Goal: Transaction & Acquisition: Purchase product/service

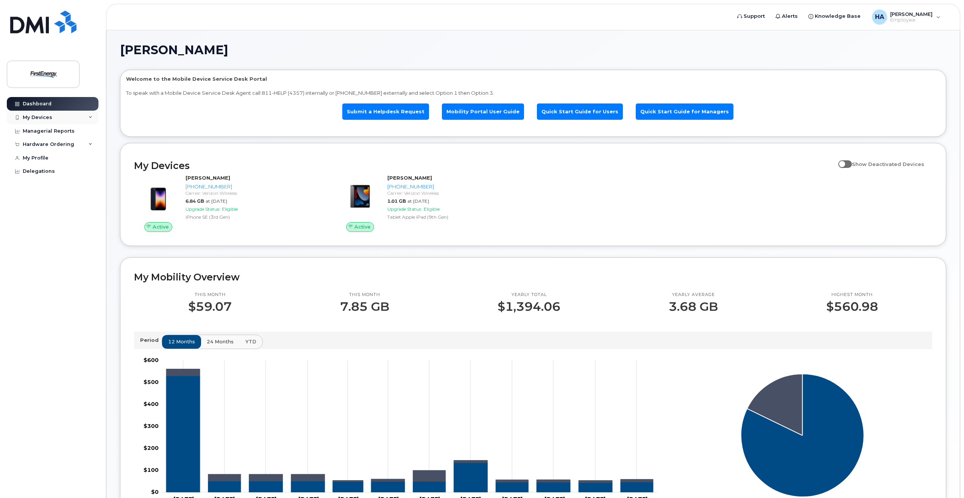
click at [96, 115] on div "My Devices" at bounding box center [53, 118] width 92 height 14
click at [50, 215] on div "Hardware Ordering" at bounding box center [48, 212] width 51 height 6
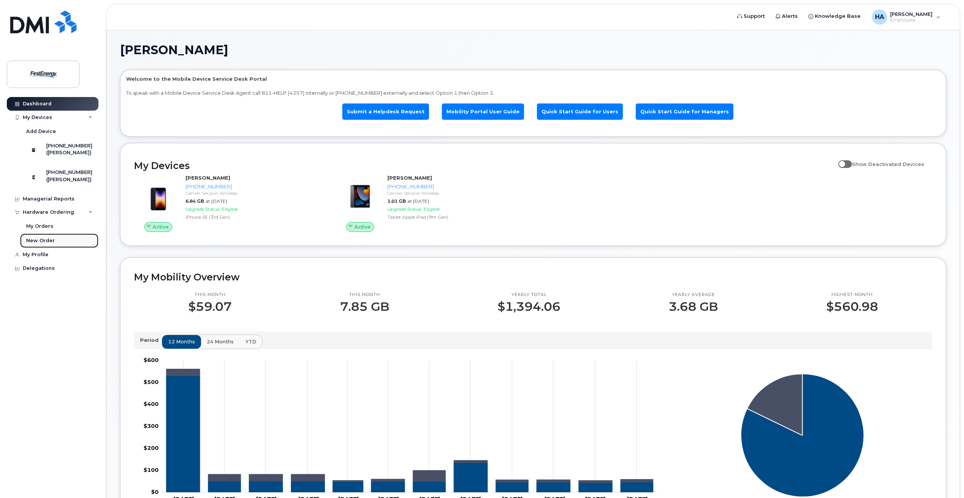
click at [42, 243] on div "New Order" at bounding box center [40, 240] width 29 height 7
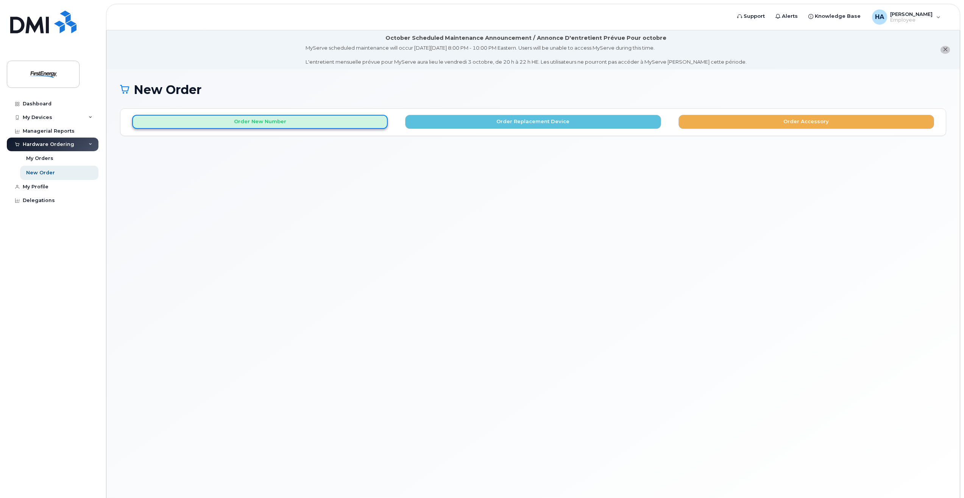
click at [296, 124] on button "Order New Number" at bounding box center [260, 122] width 256 height 14
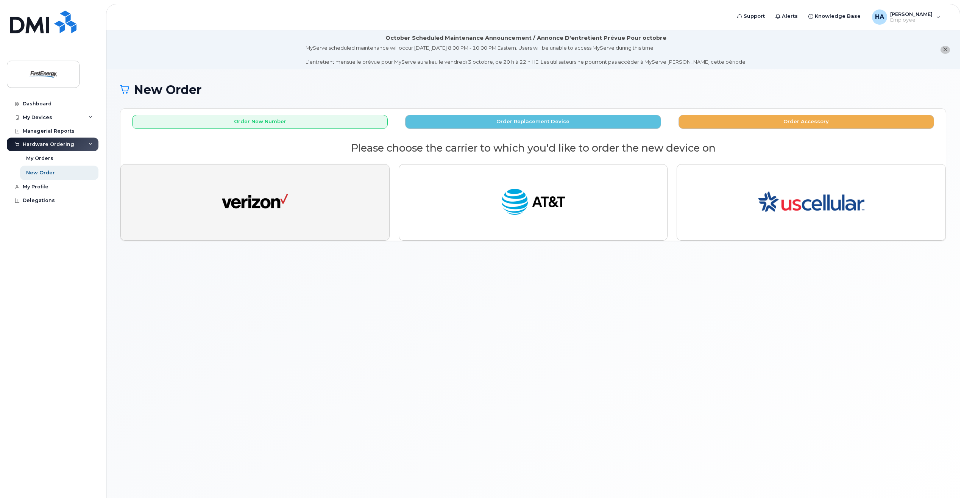
click at [293, 196] on button "button" at bounding box center [254, 202] width 269 height 76
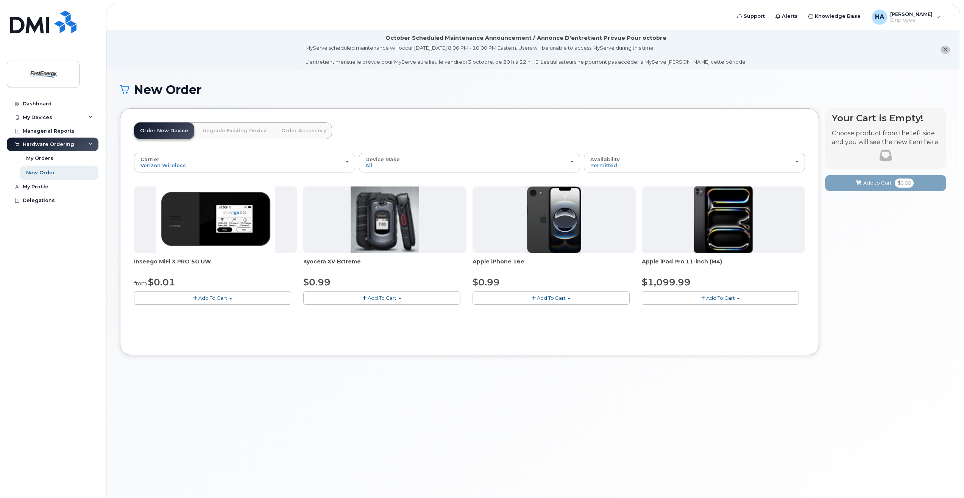
drag, startPoint x: 561, startPoint y: 298, endPoint x: 549, endPoint y: 306, distance: 14.0
click at [561, 301] on button "Add To Cart" at bounding box center [551, 297] width 157 height 13
drag, startPoint x: 536, startPoint y: 311, endPoint x: 555, endPoint y: 315, distance: 19.8
click at [536, 311] on link "$0.99 - 2 Year Activation" at bounding box center [512, 311] width 76 height 9
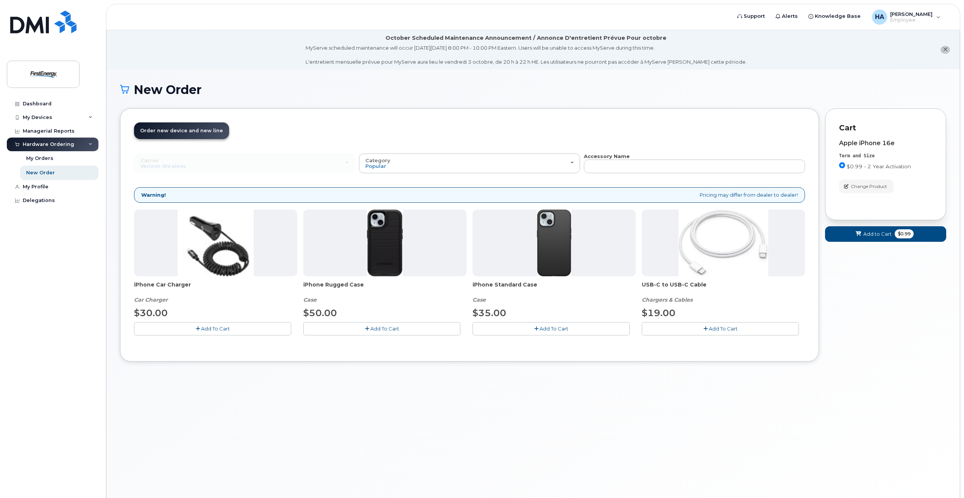
click at [521, 331] on button "Add To Cart" at bounding box center [551, 328] width 157 height 13
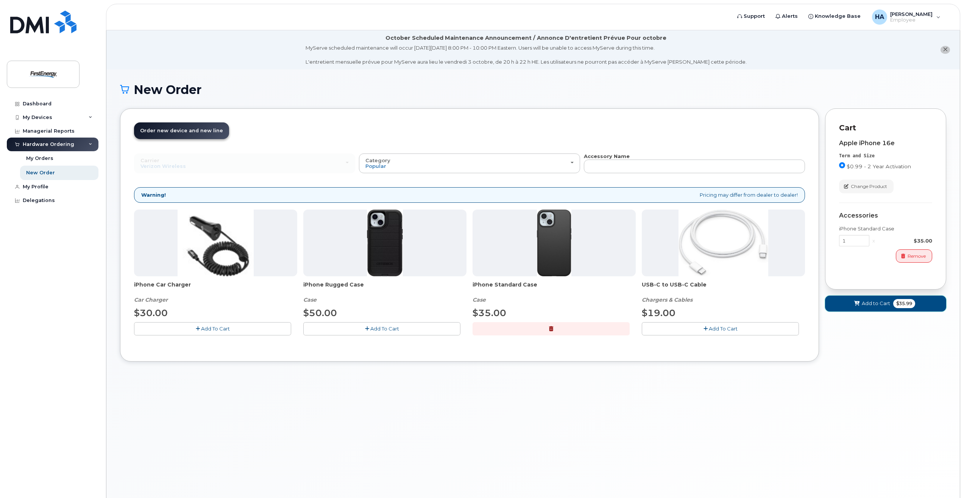
click at [867, 307] on button "Add to Cart $35.99" at bounding box center [885, 303] width 121 height 16
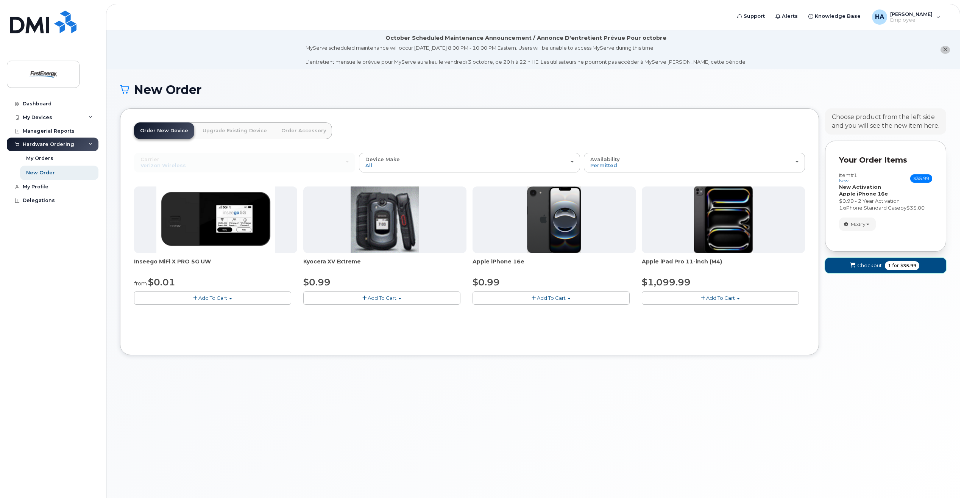
click at [878, 267] on span "Checkout" at bounding box center [869, 265] width 25 height 7
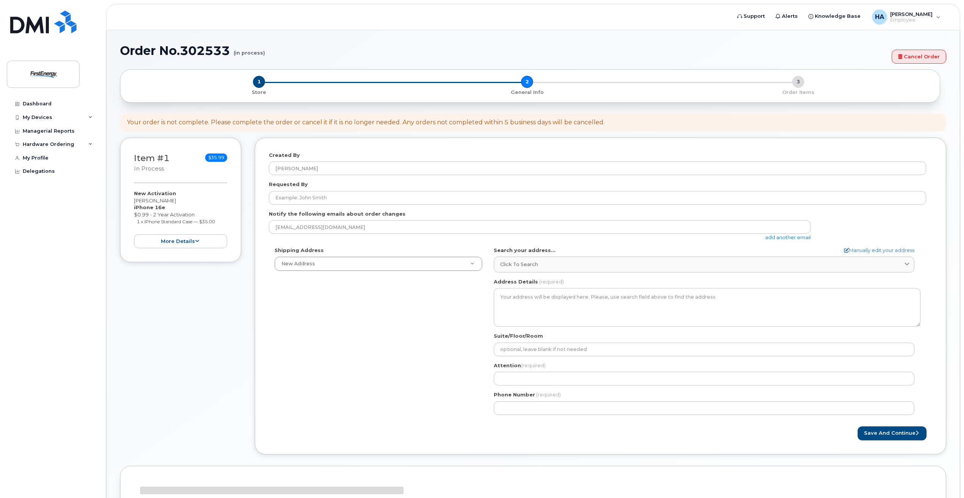
select select
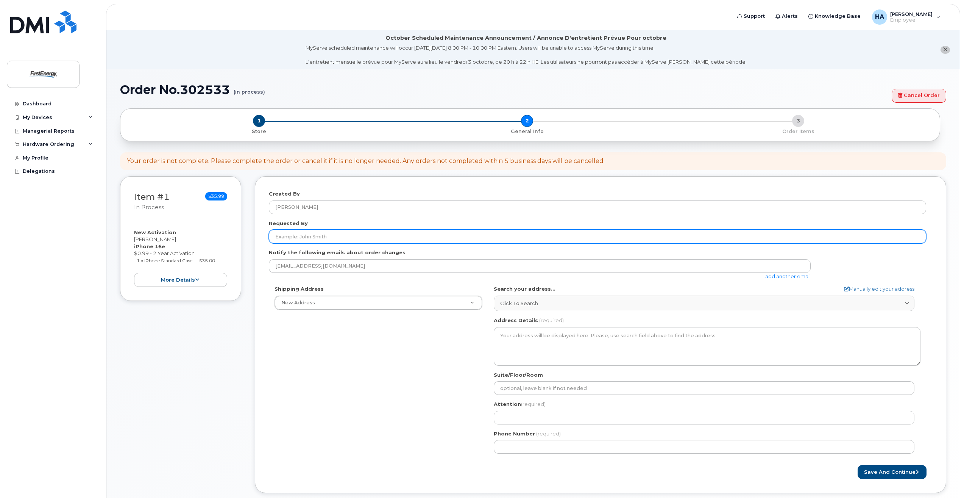
click at [339, 230] on input "Requested By" at bounding box center [597, 236] width 657 height 14
type input "A"
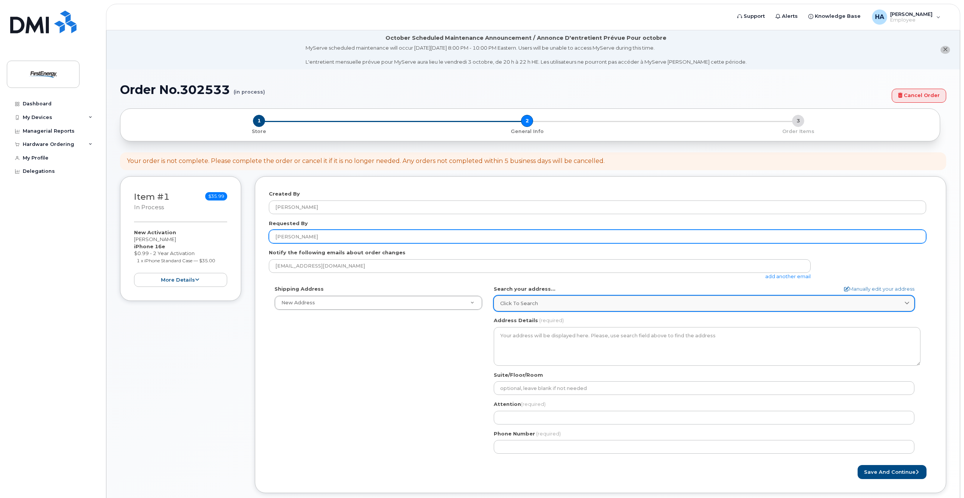
type input "Habershaw, Amanda B"
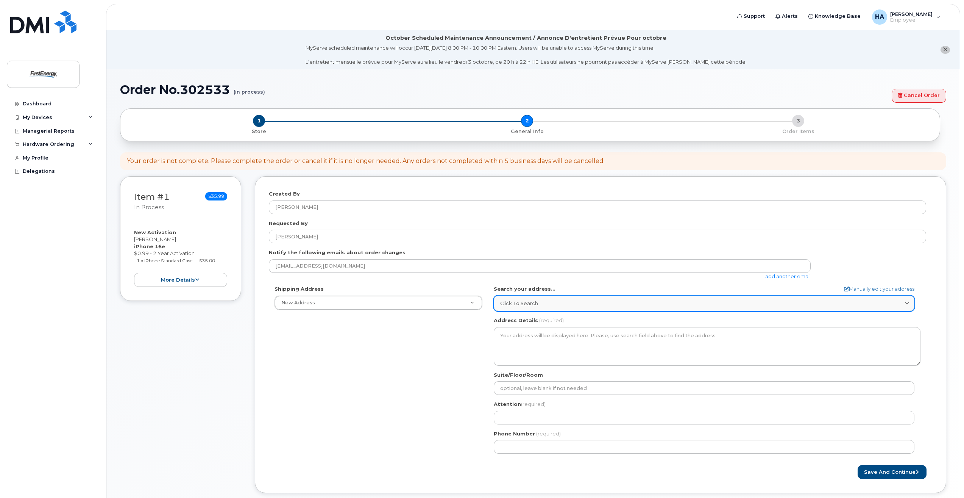
click at [530, 295] on link "Click to search" at bounding box center [704, 303] width 421 height 16
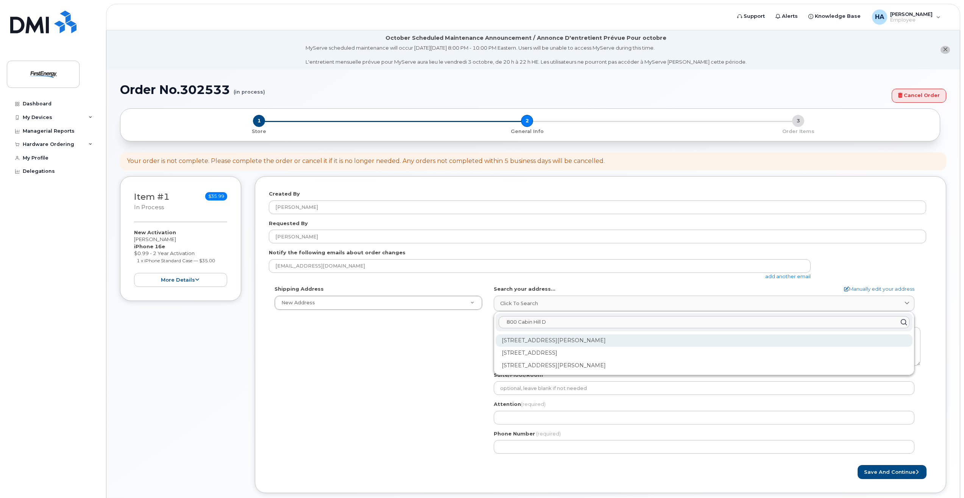
type input "800 Cabin Hill D"
click at [599, 343] on div "800 Cabin Hill Dr Greensburg PA 15601-1650" at bounding box center [704, 340] width 417 height 12
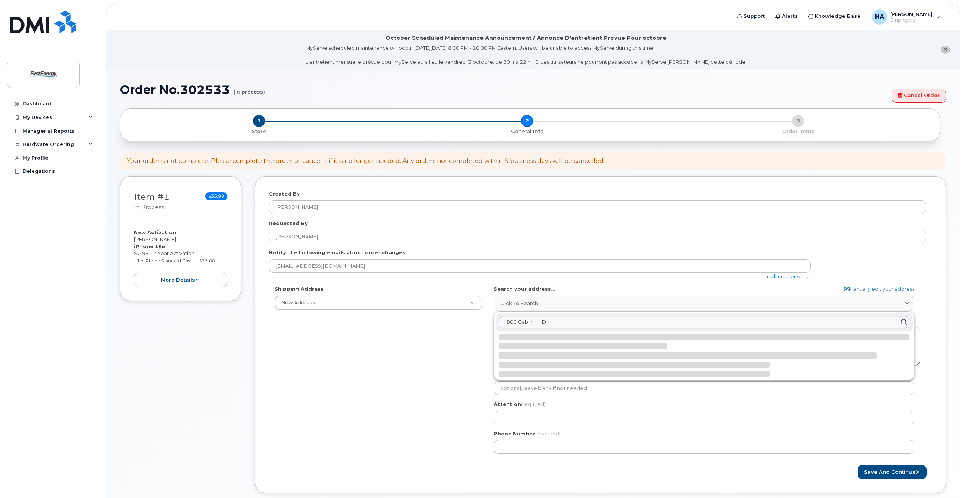
select select
type textarea "800 Cabin Hill Dr GREENSBURG PA 15601-1650 UNITED STATES"
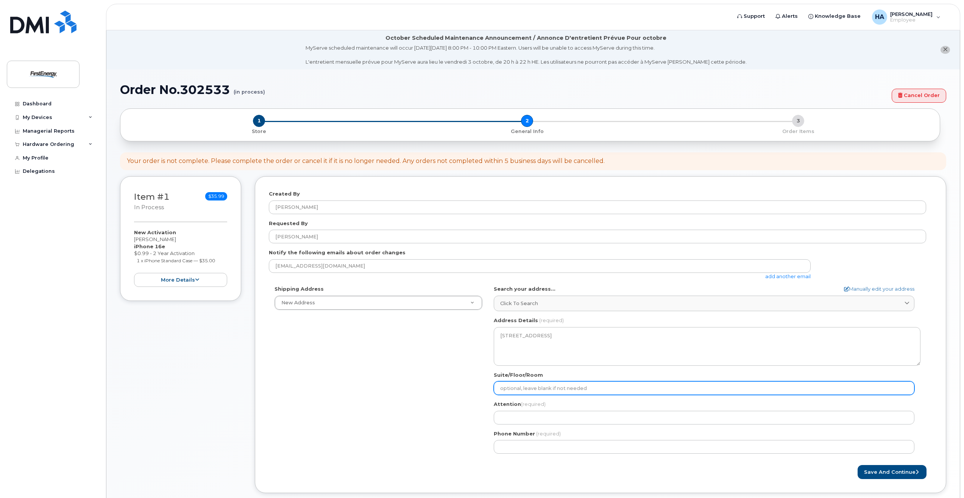
click at [540, 389] on input "Suite/Floor/Room" at bounding box center [704, 388] width 421 height 14
select select
type input "A"
select select
type input "A-"
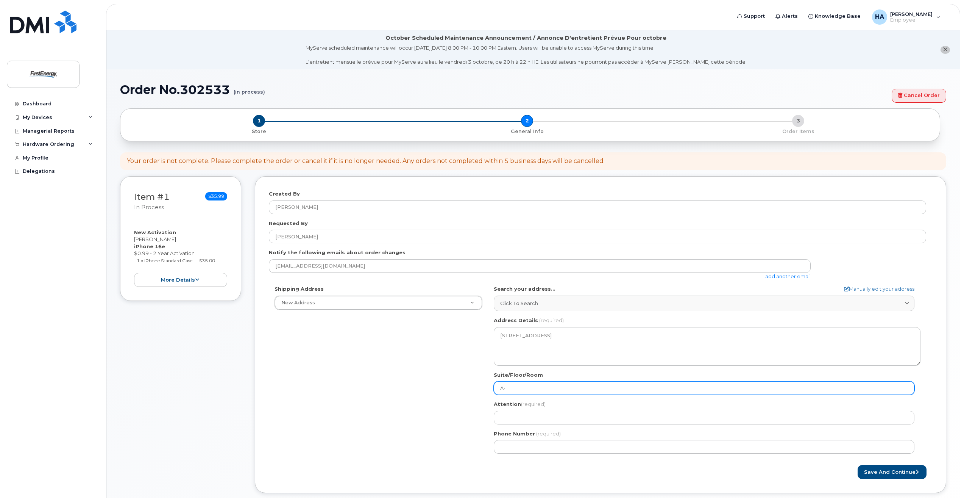
select select
type input "A-3"
select select
type input "A-30"
select select
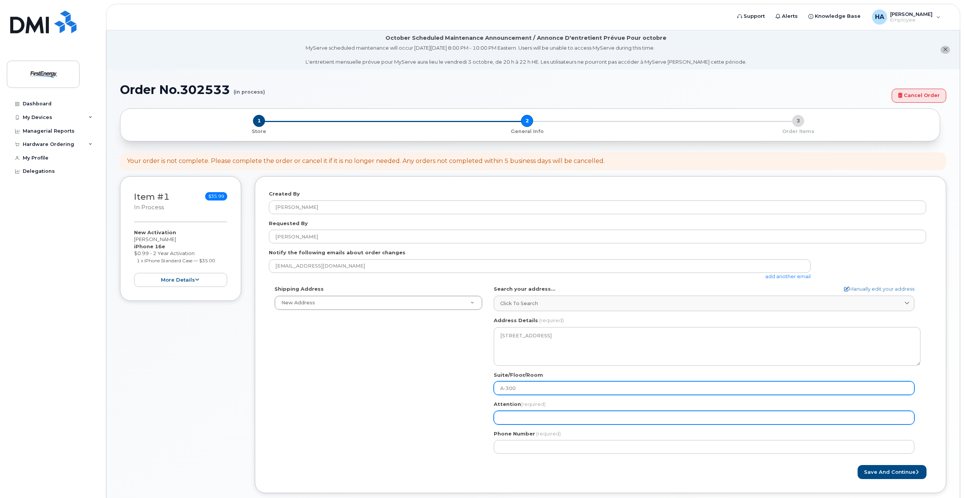
type input "A-300"
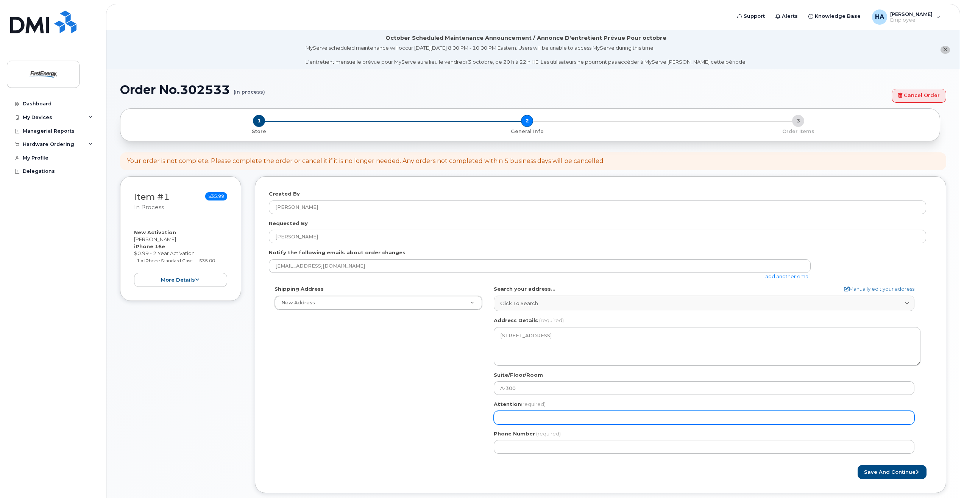
click at [507, 413] on input "Attention (required)" at bounding box center [704, 417] width 421 height 14
select select
type input "M"
select select
type input "Ma"
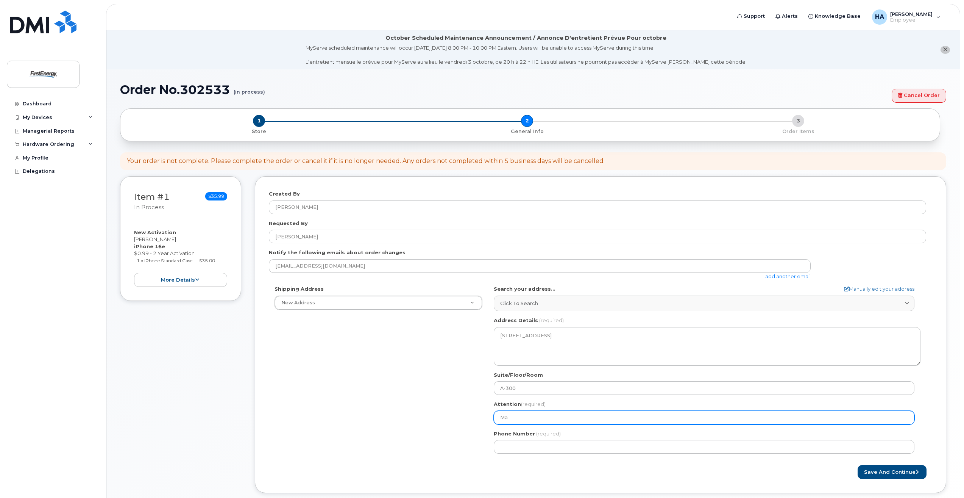
select select
type input "Mar"
select select
type input "Mary"
select select
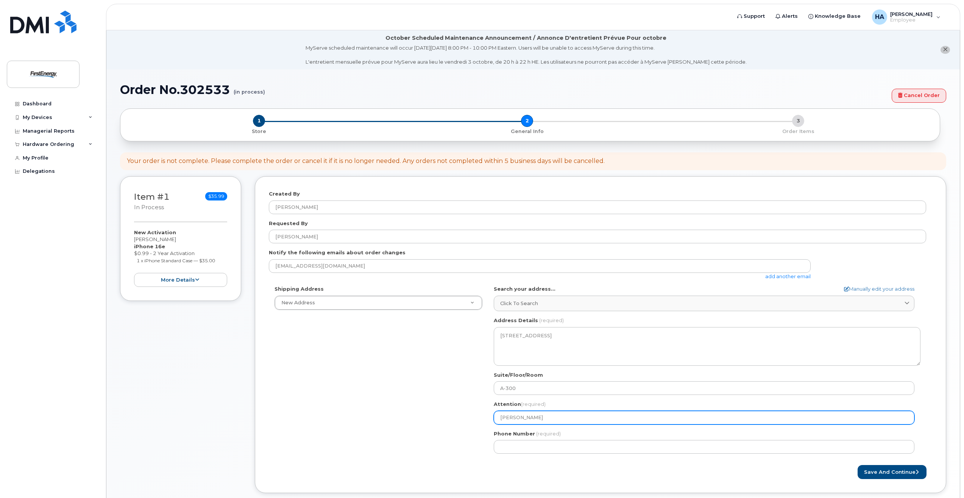
type input "Mary G"
select select
type input "Mary Gr"
select select
type input "Mary Gri"
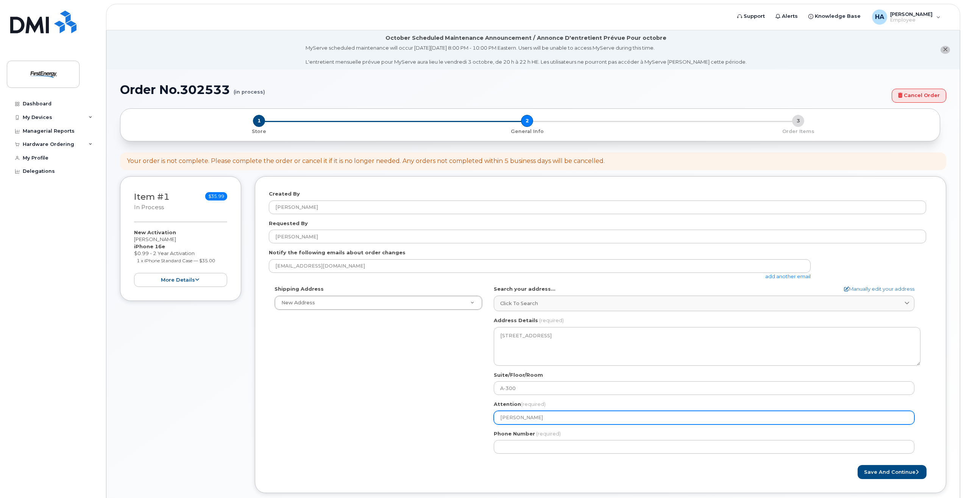
select select
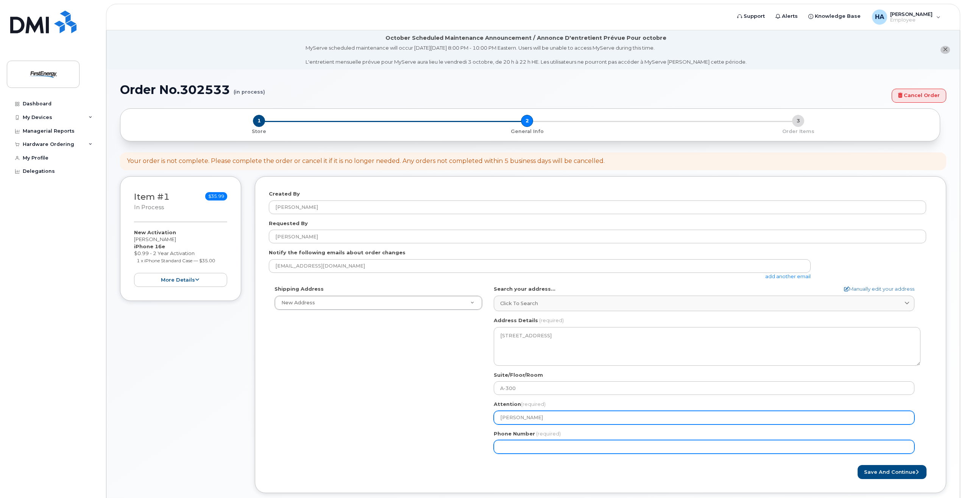
type input "[PERSON_NAME]"
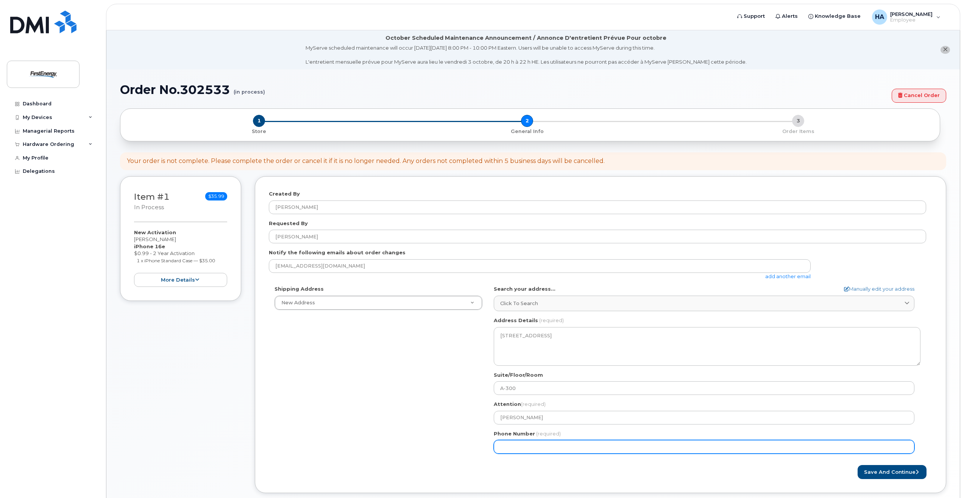
click at [540, 445] on input "Phone Number" at bounding box center [704, 447] width 421 height 14
type input "7"
type input "412841554"
select select
type input "4128415545"
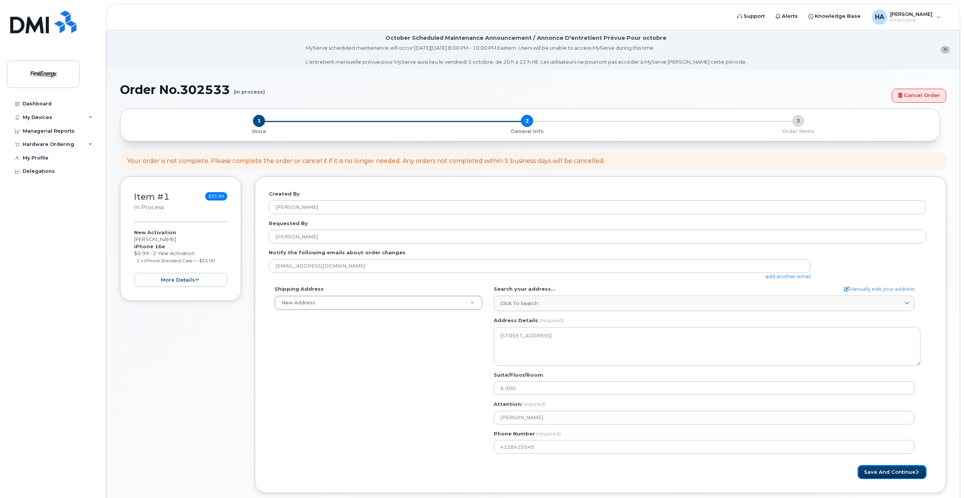
drag, startPoint x: 876, startPoint y: 471, endPoint x: 292, endPoint y: 444, distance: 584.5
click at [295, 456] on form "Created By Habershaw, Amanda B Requested By Habershaw, Amanda B Notify the foll…" at bounding box center [600, 334] width 663 height 289
drag, startPoint x: 351, startPoint y: 424, endPoint x: 582, endPoint y: 425, distance: 231.0
click at [888, 468] on button "Save and Continue" at bounding box center [892, 472] width 69 height 14
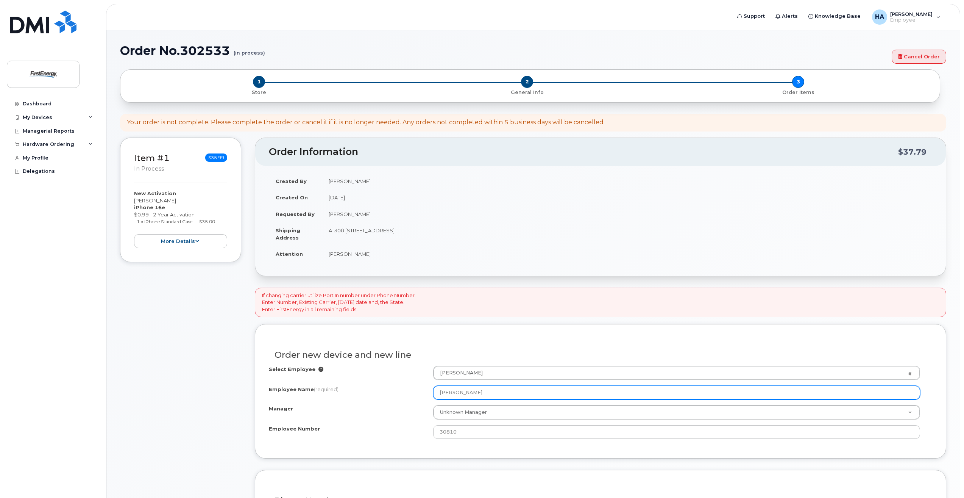
drag, startPoint x: 512, startPoint y: 394, endPoint x: 406, endPoint y: 392, distance: 106.0
click at [405, 392] on div "Employee Name (required) Amanda B Habershaw" at bounding box center [600, 392] width 663 height 14
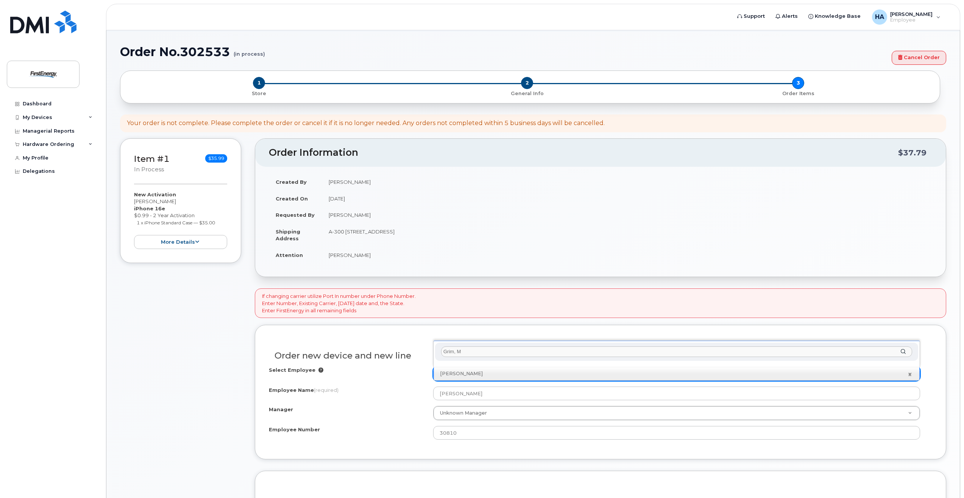
type input "Grim, Ma"
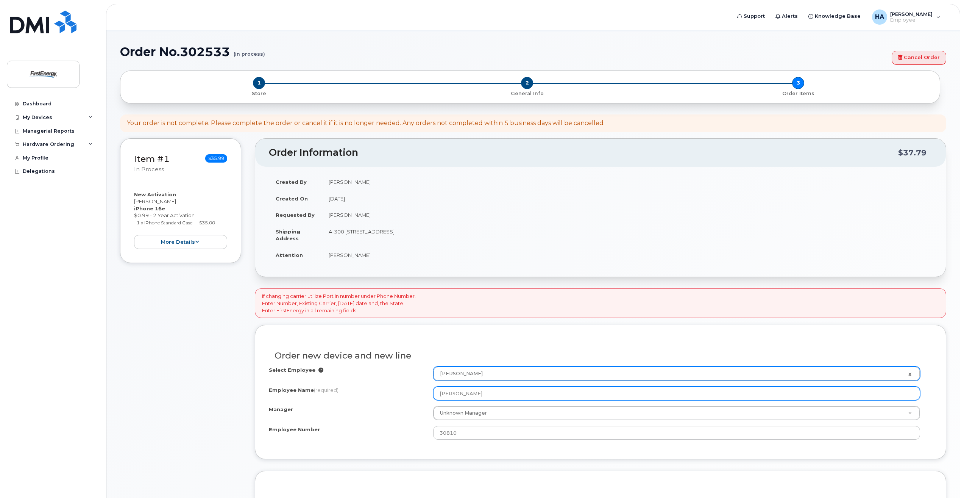
drag, startPoint x: 520, startPoint y: 388, endPoint x: 374, endPoint y: 394, distance: 145.5
click at [374, 394] on div "Employee Name (required) Amanda B Habershaw" at bounding box center [600, 393] width 663 height 14
type input "[PERSON_NAME]"
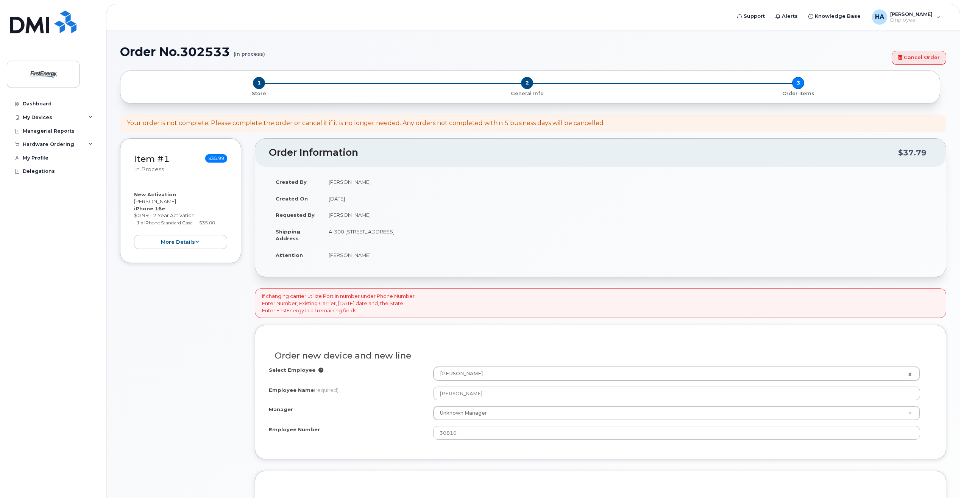
drag, startPoint x: 494, startPoint y: 368, endPoint x: 499, endPoint y: 371, distance: 6.6
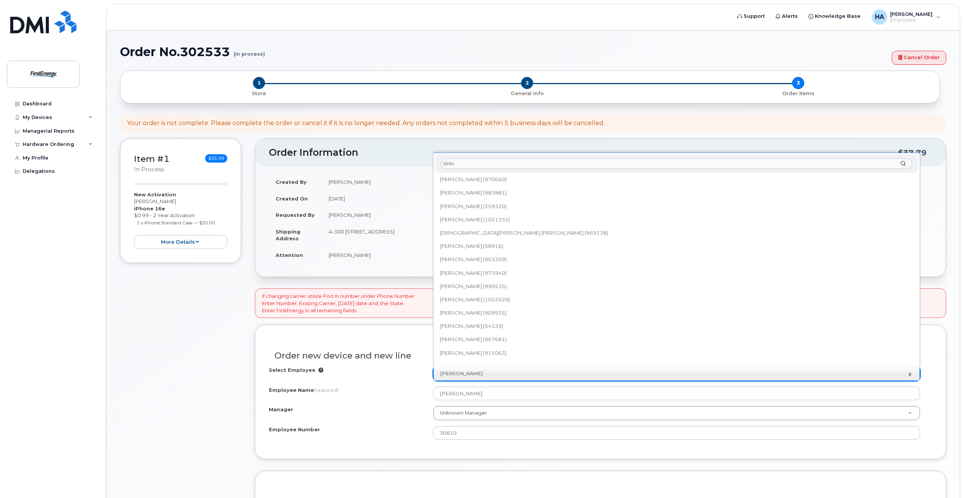
scroll to position [227, 0]
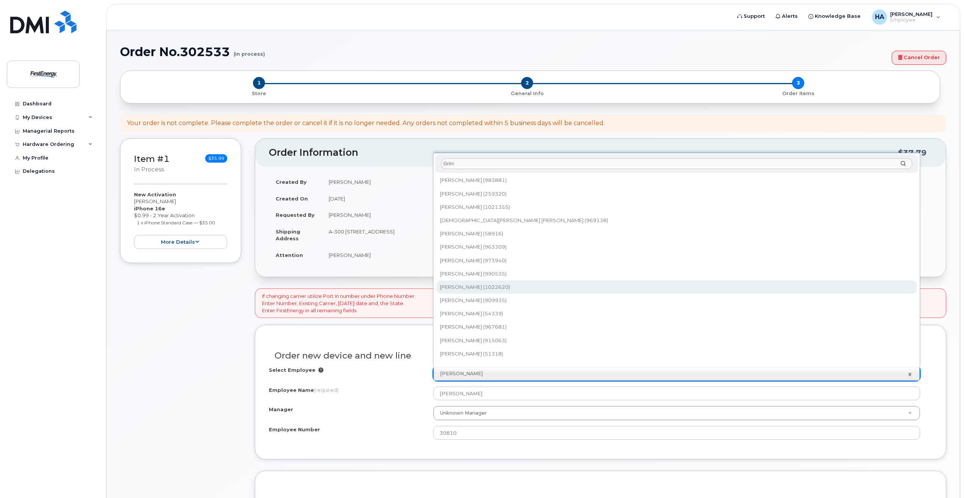
type input "Grim"
type input "3011160"
type input "1022620"
select select "2082147"
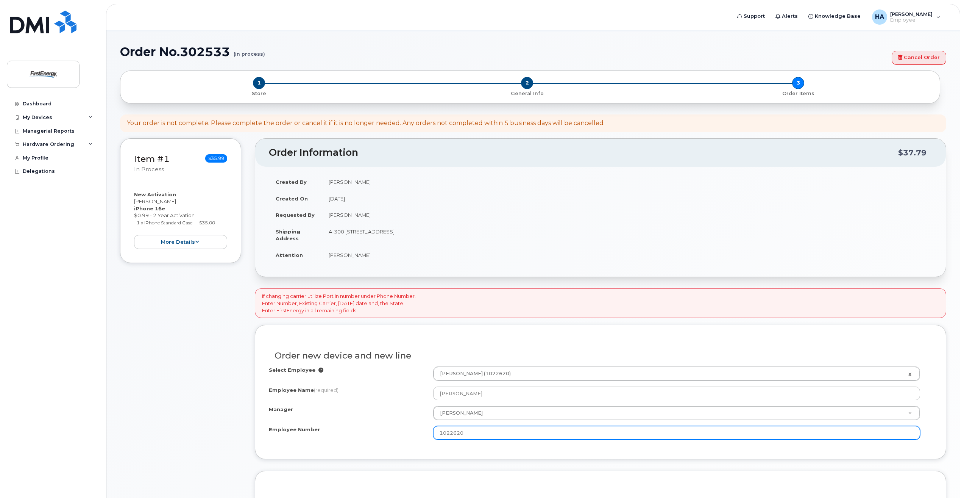
click at [493, 426] on input "1022620" at bounding box center [676, 433] width 487 height 14
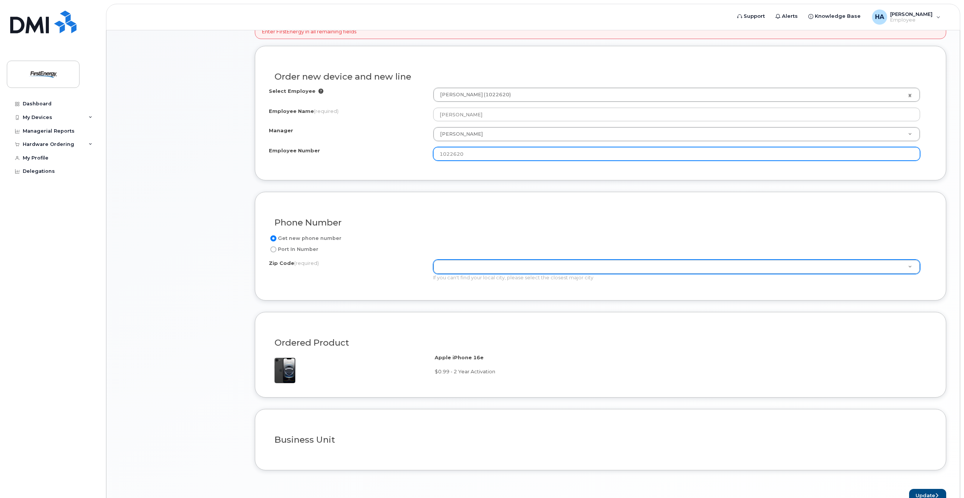
scroll to position [341, 0]
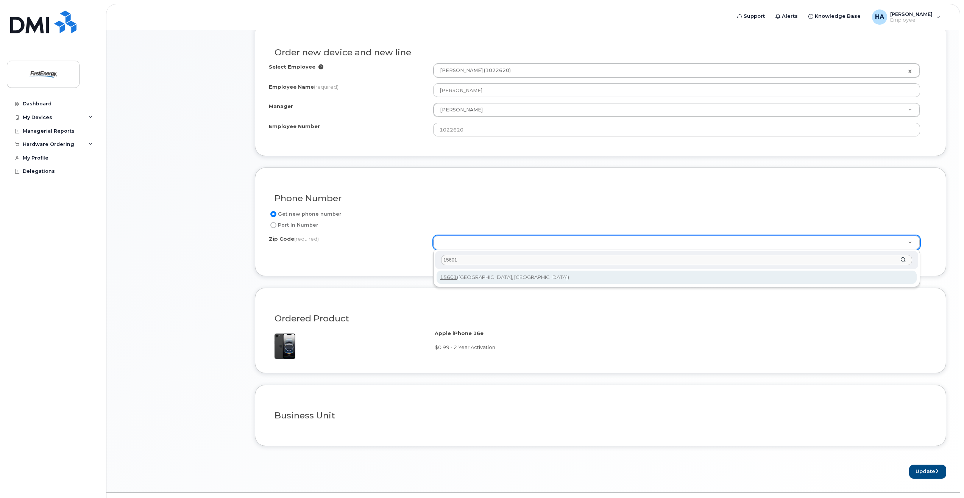
type input "15601"
type input "15601 (Greensburg, PA)"
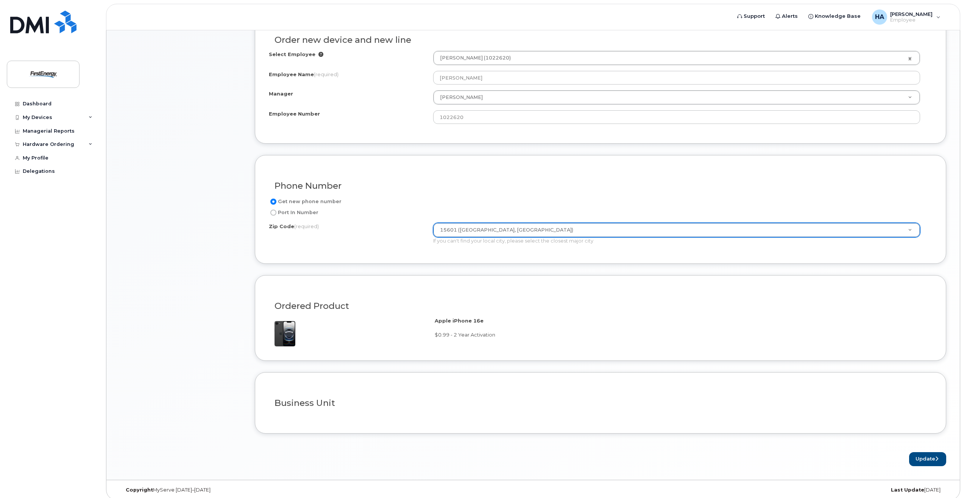
scroll to position [359, 0]
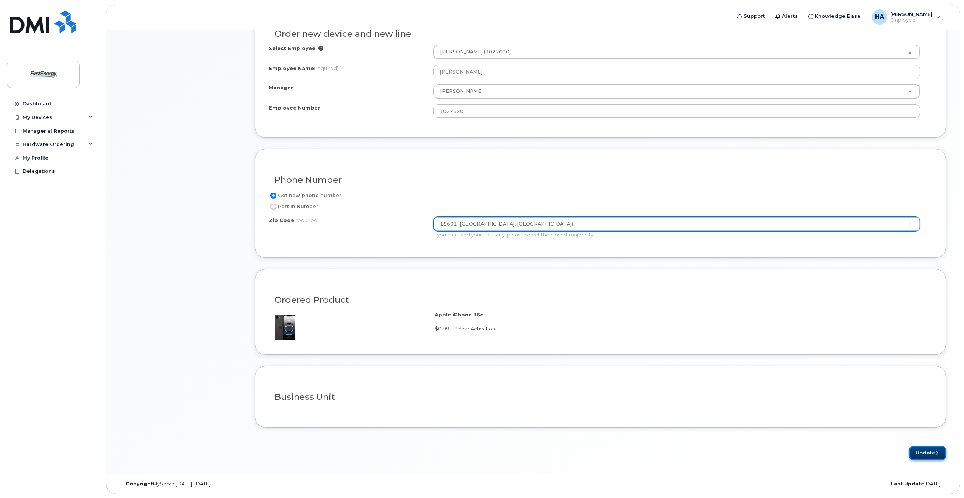
click at [945, 450] on button "Update" at bounding box center [927, 453] width 37 height 14
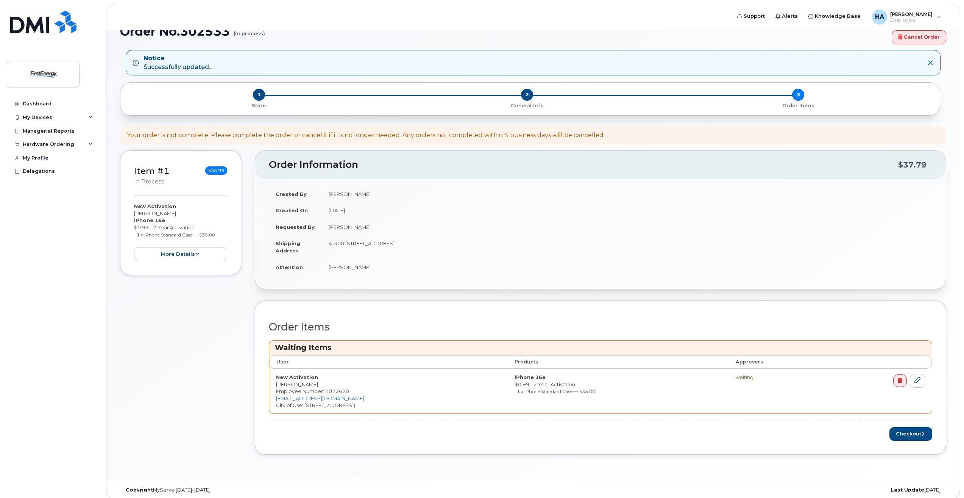
scroll to position [64, 0]
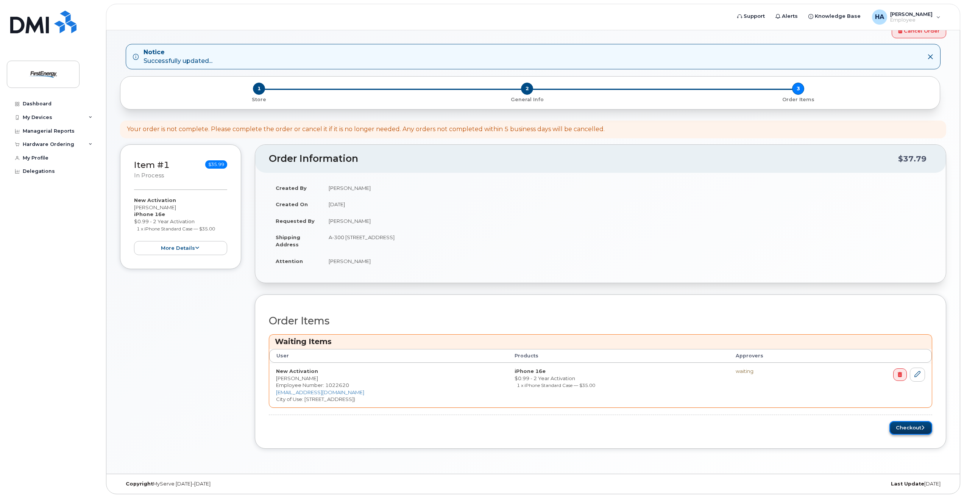
click at [905, 427] on button "Checkout" at bounding box center [910, 428] width 43 height 14
